Goal: Task Accomplishment & Management: Use online tool/utility

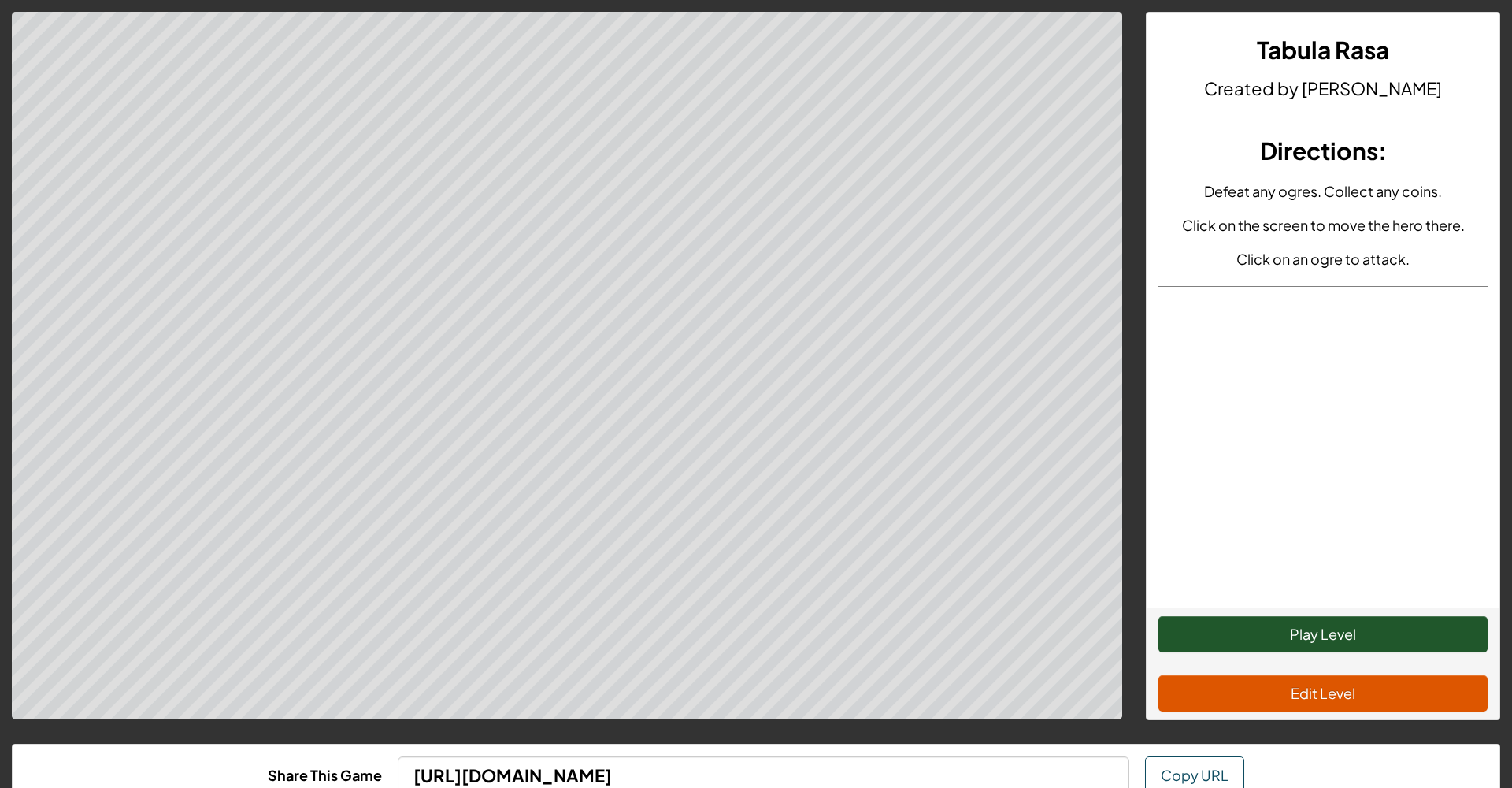
click at [1192, 633] on button "Play Level" at bounding box center [1322, 633] width 329 height 36
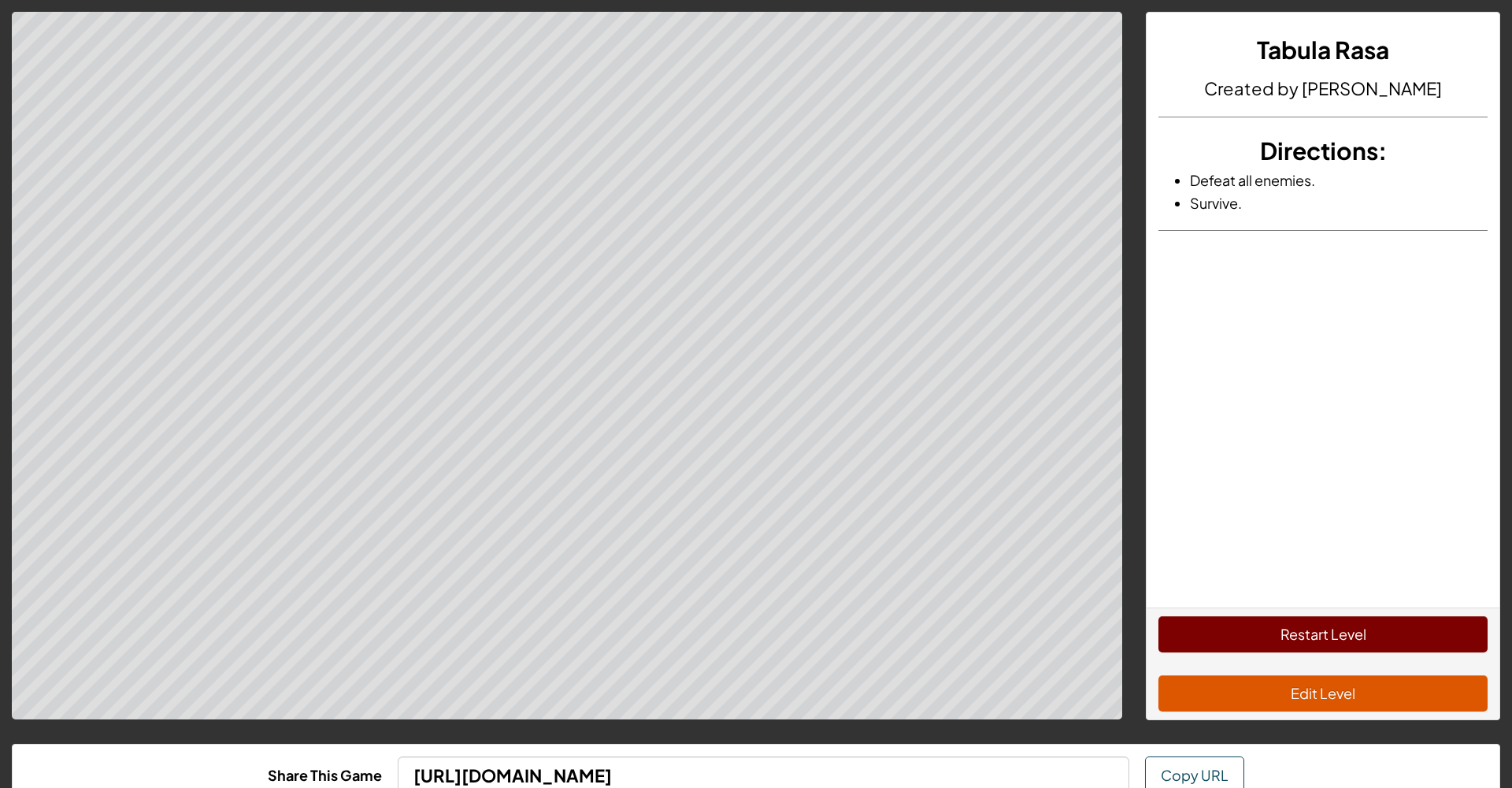
click at [1210, 624] on button "Restart Level" at bounding box center [1322, 633] width 329 height 36
click at [1241, 700] on button "Edit Level" at bounding box center [1322, 692] width 329 height 36
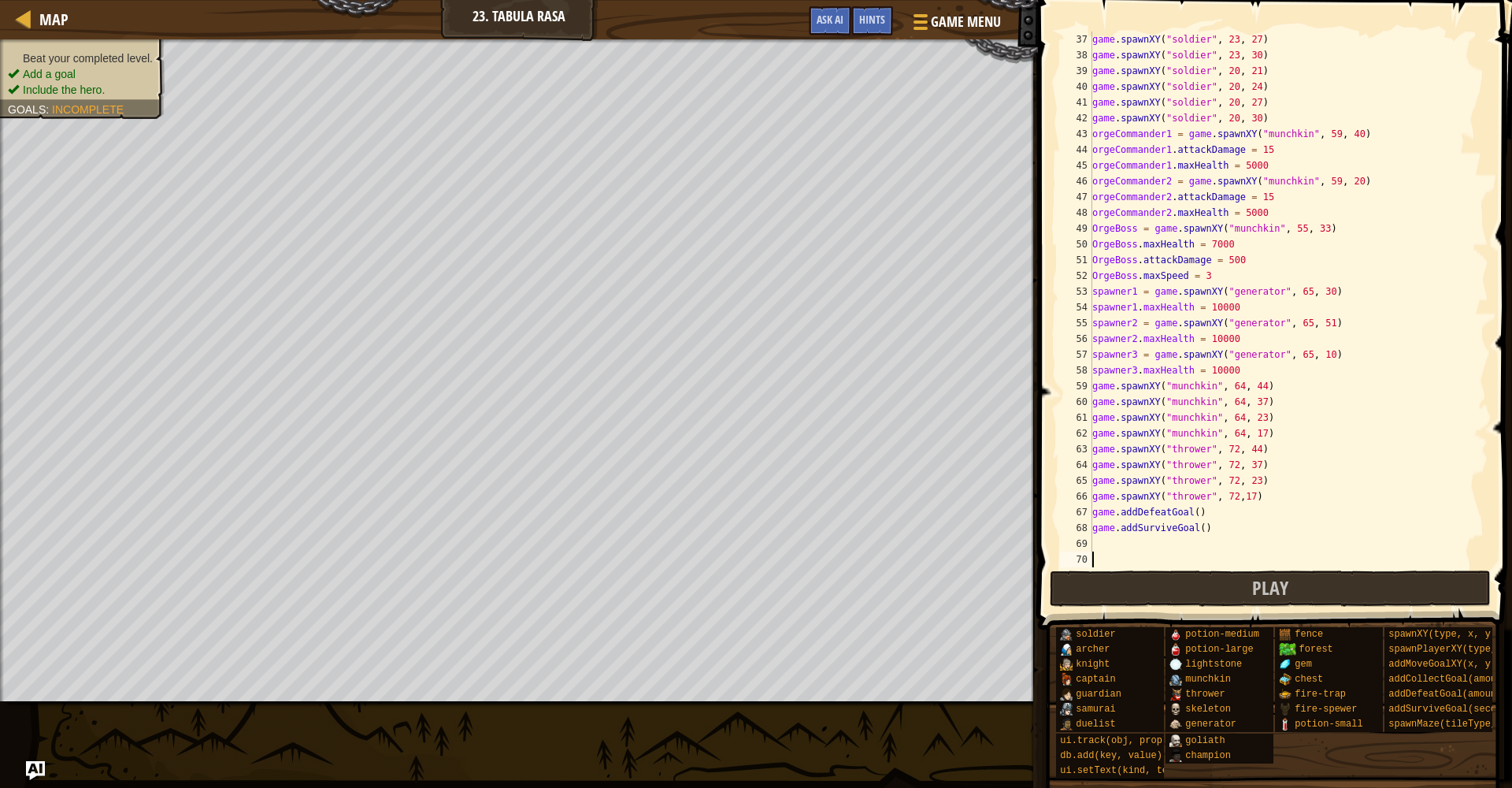
scroll to position [551, 0]
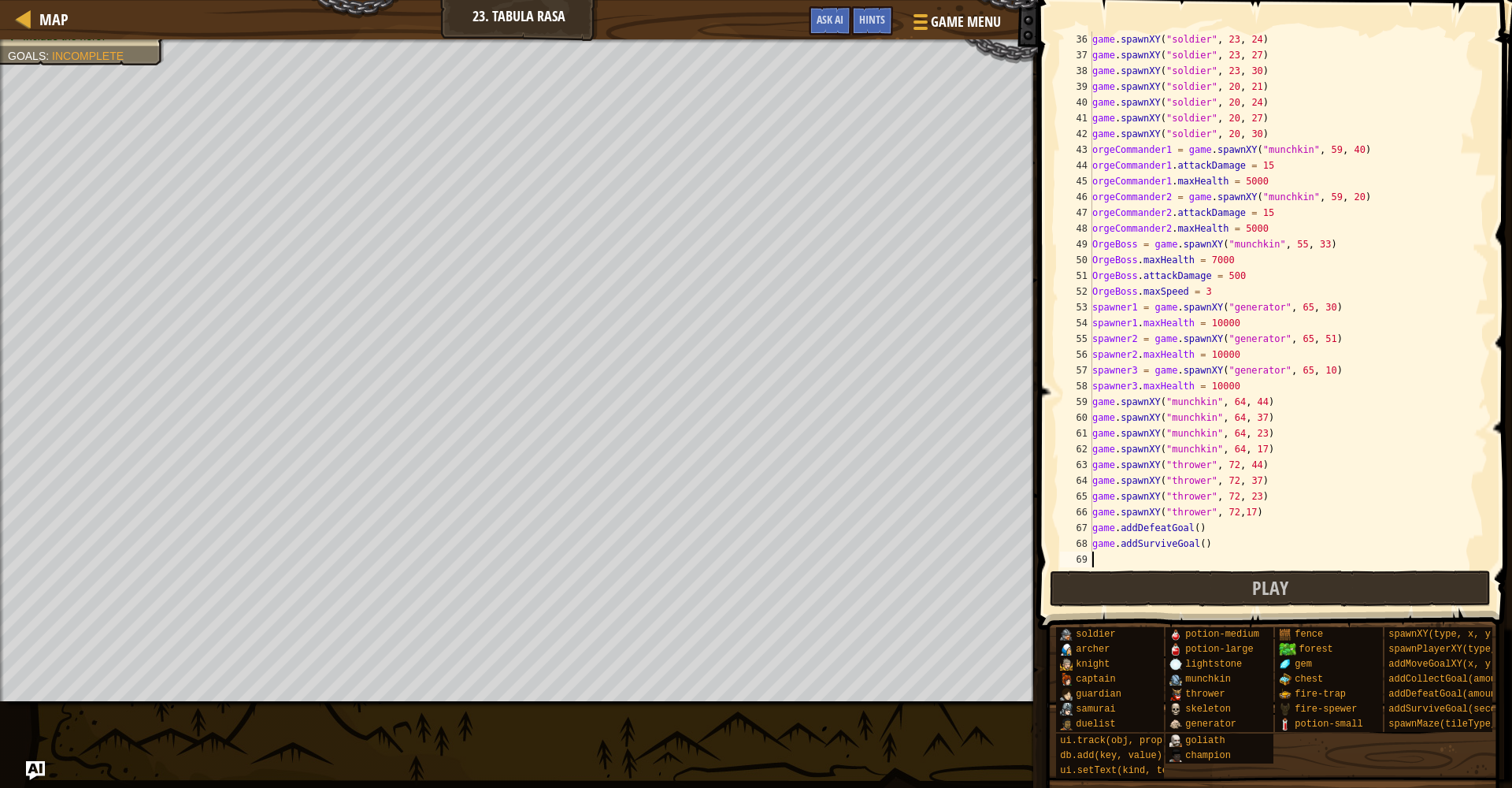
type textarea "game.addSurviveGoal()"
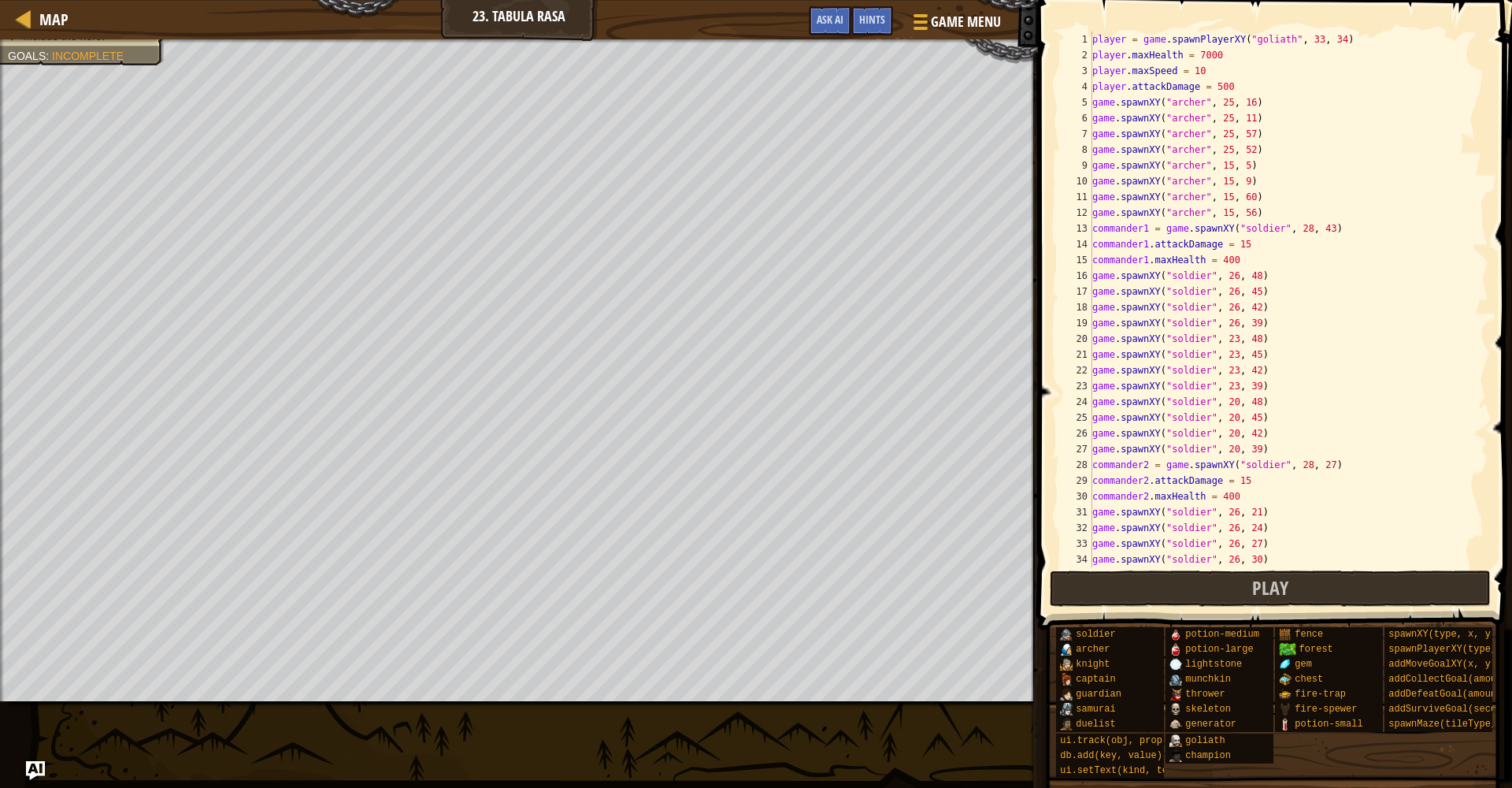
scroll to position [0, 0]
